Goal: Check status: Check status

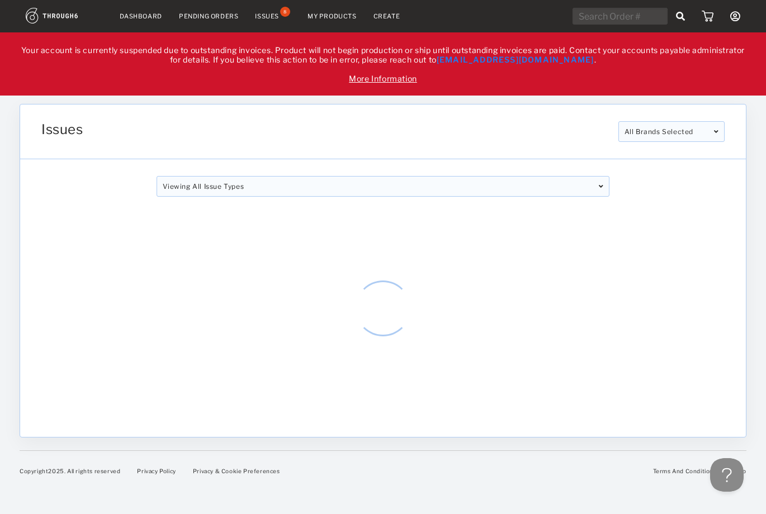
click at [582, 12] on input "text" at bounding box center [619, 16] width 95 height 17
paste input "319259"
type input "319259"
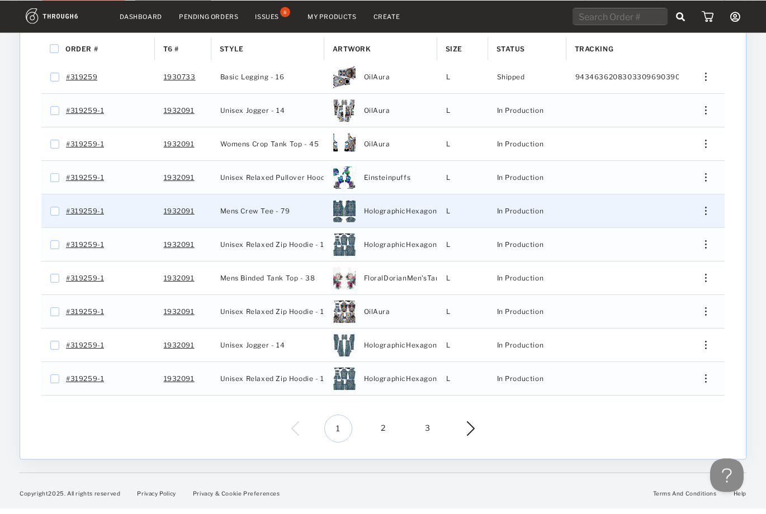
scroll to position [328, 0]
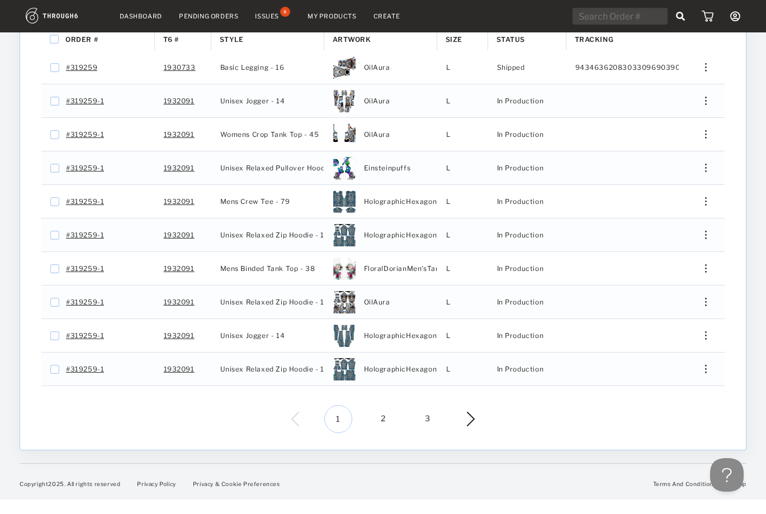
click at [381, 416] on span "2" at bounding box center [383, 419] width 28 height 28
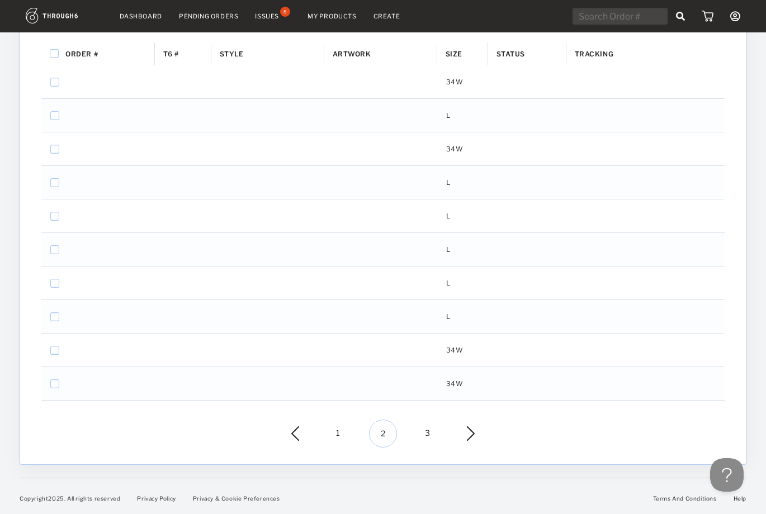
scroll to position [314, 0]
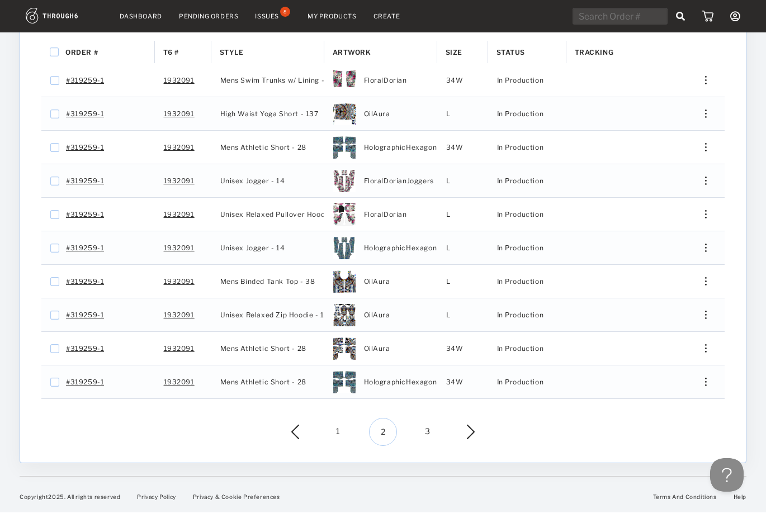
click at [424, 436] on span "3" at bounding box center [428, 432] width 28 height 28
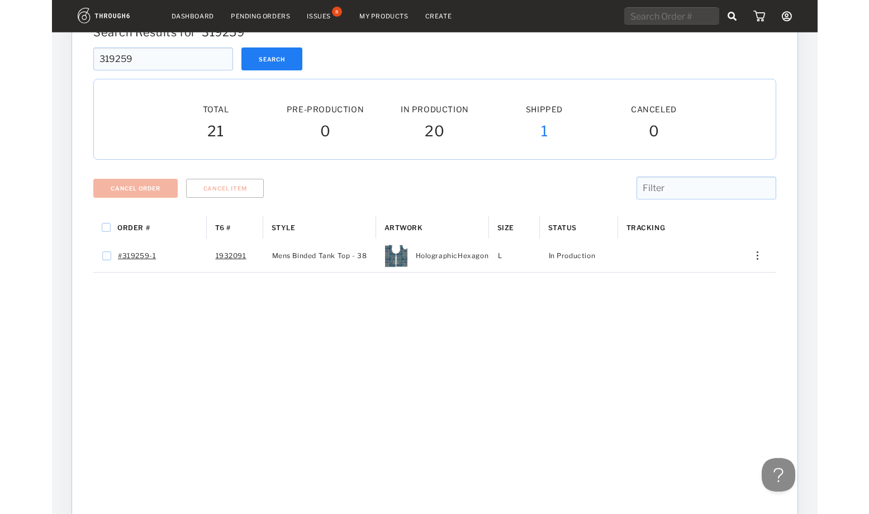
scroll to position [137, 0]
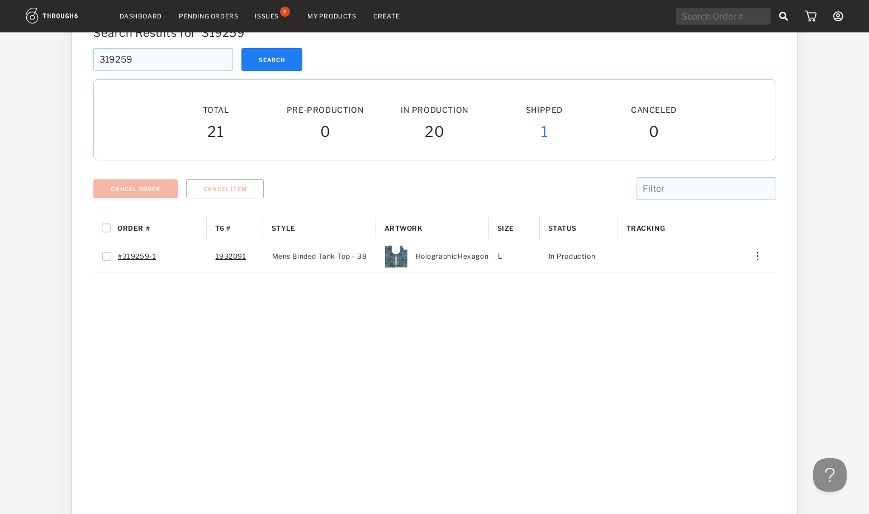
drag, startPoint x: 143, startPoint y: 60, endPoint x: 89, endPoint y: 52, distance: 54.9
click at [93, 52] on input "319259" at bounding box center [163, 59] width 140 height 23
